Goal: Task Accomplishment & Management: Manage account settings

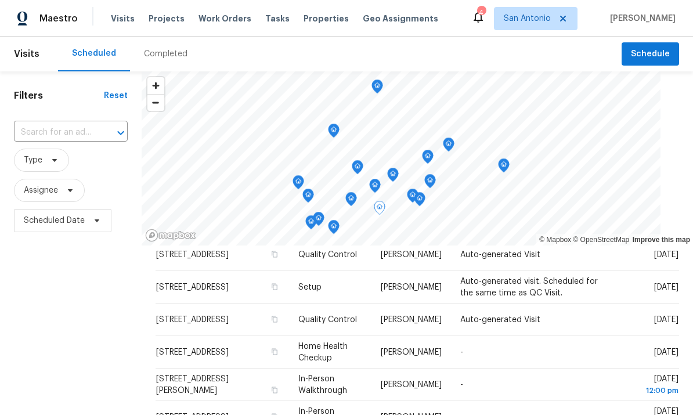
scroll to position [340, 0]
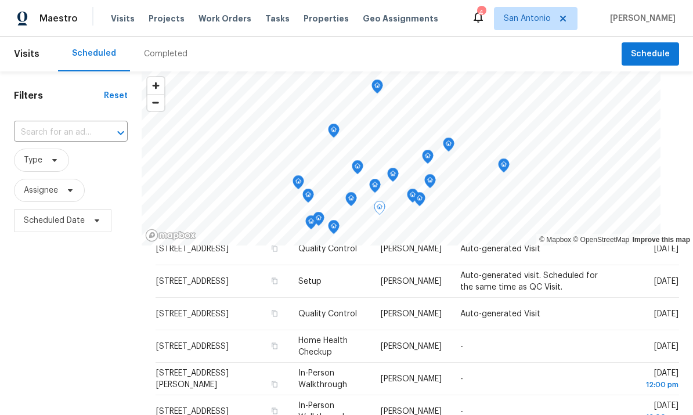
click at [0, 0] on div at bounding box center [0, 0] width 0 height 0
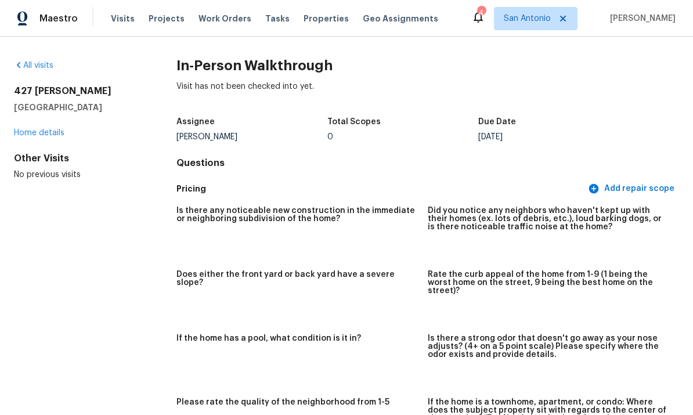
click at [28, 66] on link "All visits" at bounding box center [33, 65] width 39 height 8
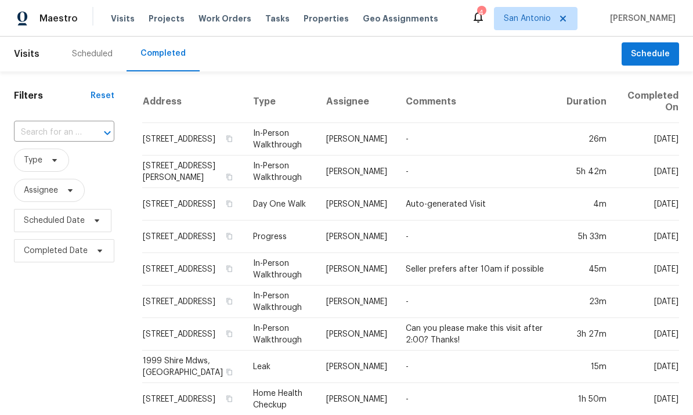
click at [160, 16] on span "Projects" at bounding box center [167, 19] width 36 height 12
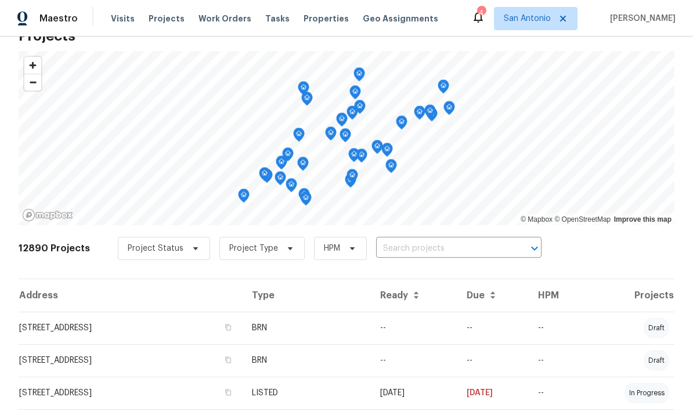
scroll to position [35, 0]
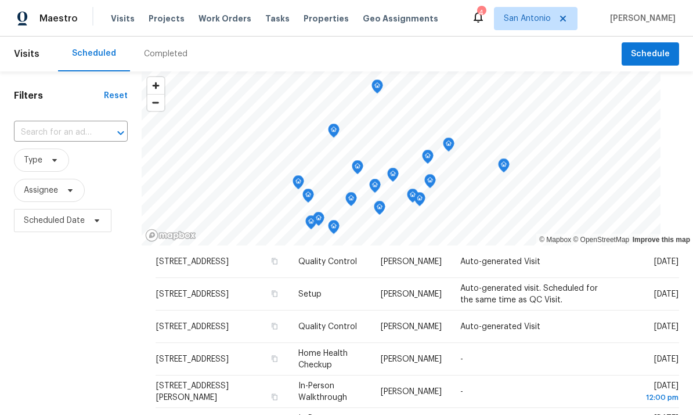
scroll to position [328, 0]
click at [0, 0] on icon at bounding box center [0, 0] width 0 height 0
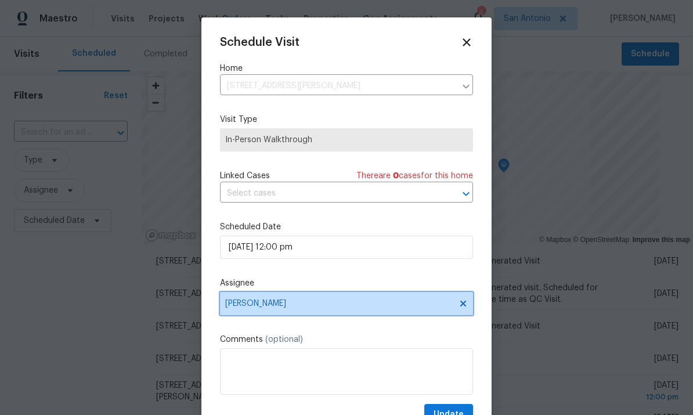
click at [463, 305] on icon at bounding box center [463, 303] width 6 height 6
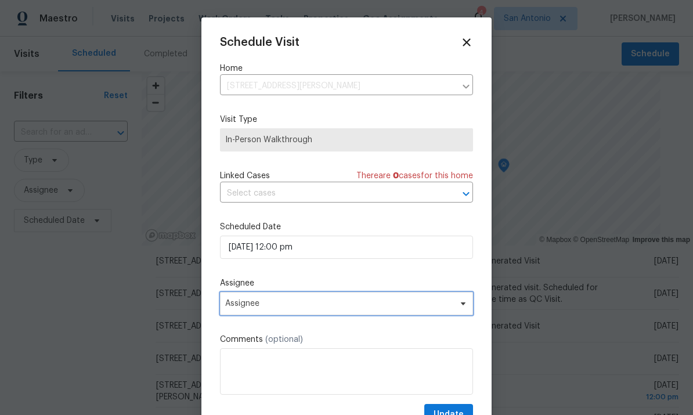
click at [419, 303] on span "Assignee" at bounding box center [338, 303] width 227 height 9
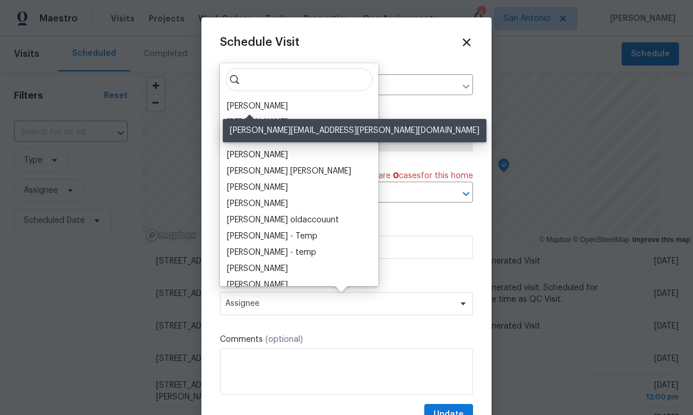
click at [252, 102] on div "[PERSON_NAME]" at bounding box center [257, 106] width 61 height 12
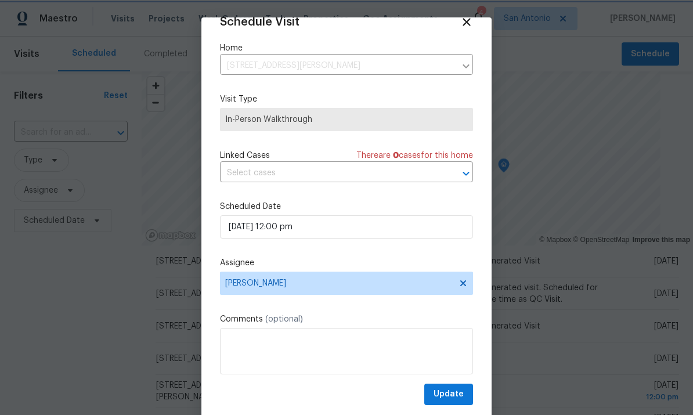
scroll to position [23, 0]
click at [452, 393] on span "Update" at bounding box center [448, 394] width 30 height 15
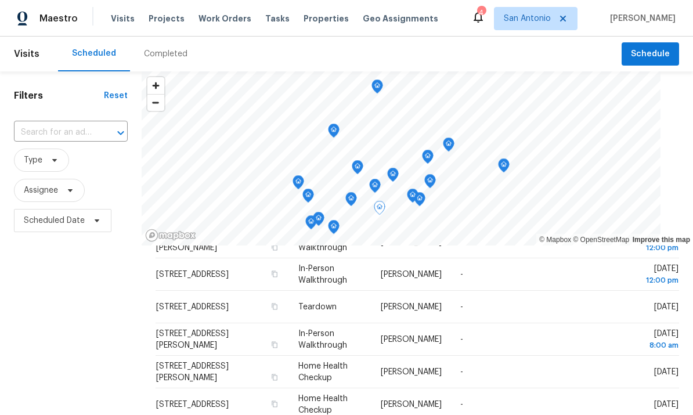
scroll to position [476, 0]
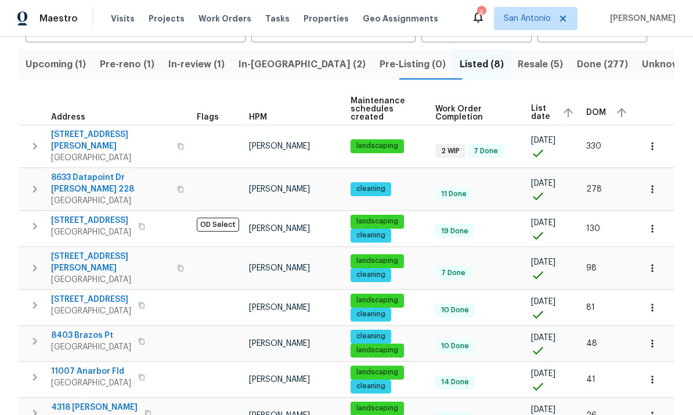
scroll to position [85, 0]
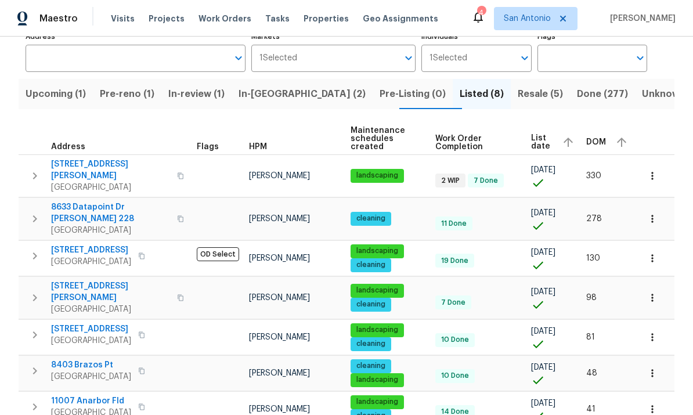
click at [104, 161] on span "[STREET_ADDRESS][PERSON_NAME]" at bounding box center [110, 169] width 119 height 23
click at [517, 100] on span "Resale (5)" at bounding box center [539, 94] width 45 height 16
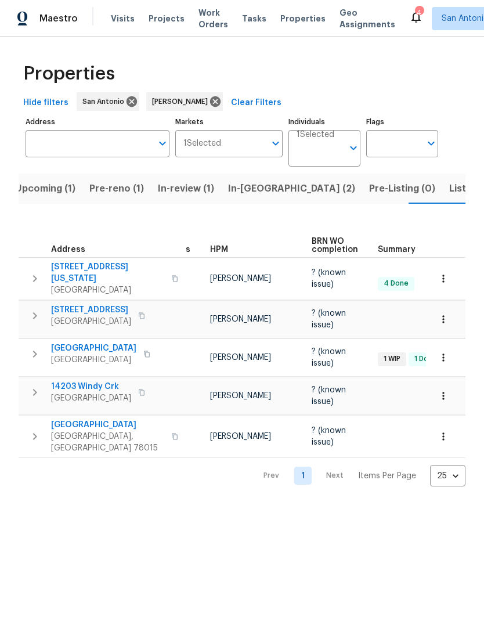
scroll to position [0, 11]
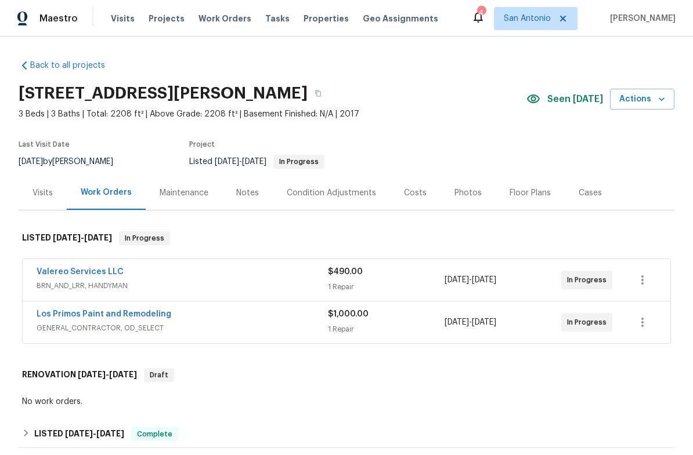
scroll to position [-1, 0]
